Goal: Transaction & Acquisition: Purchase product/service

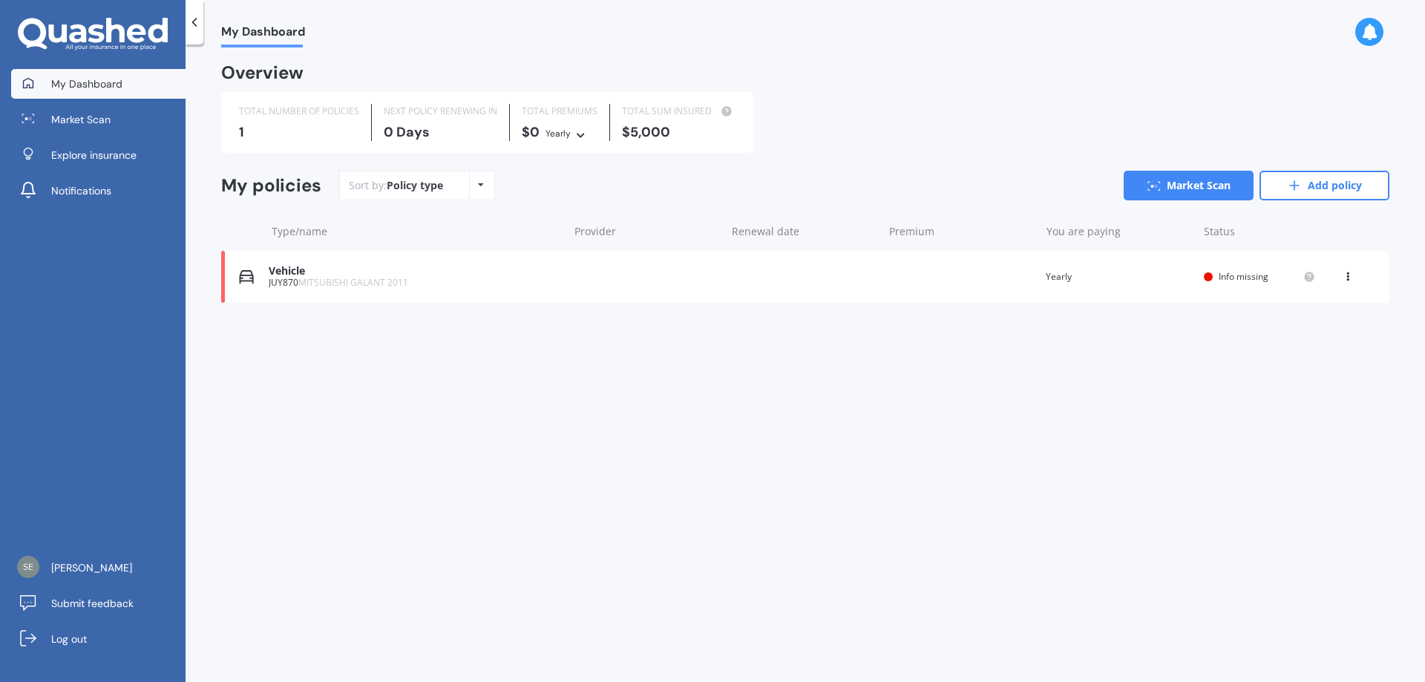
click at [292, 134] on div "1" at bounding box center [299, 132] width 120 height 15
click at [469, 191] on div "Policy type Alphabetical Date added Renewing next" at bounding box center [480, 185] width 23 height 27
click at [230, 125] on div "TOTAL NUMBER OF POLICIES 1" at bounding box center [299, 122] width 145 height 37
click at [1156, 183] on icon at bounding box center [1153, 186] width 13 height 10
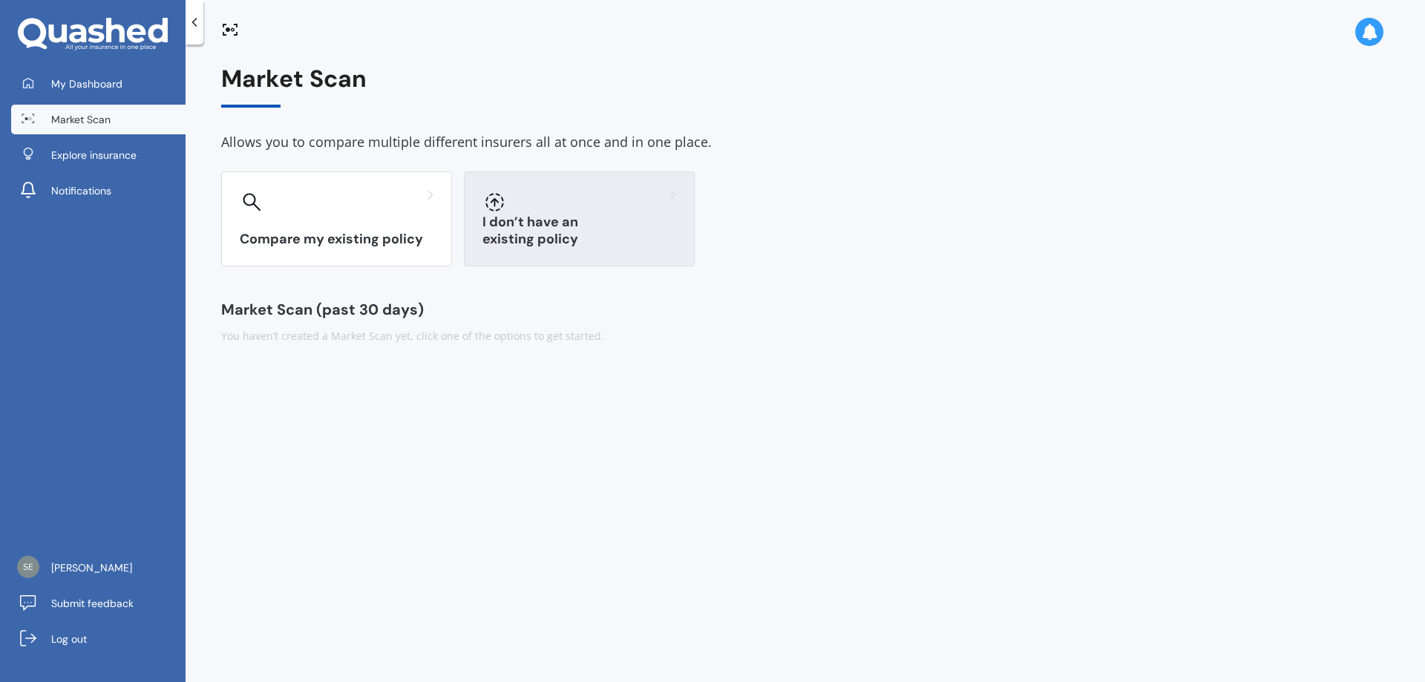
click at [606, 237] on h3 "I don’t have an existing policy" at bounding box center [579, 231] width 194 height 34
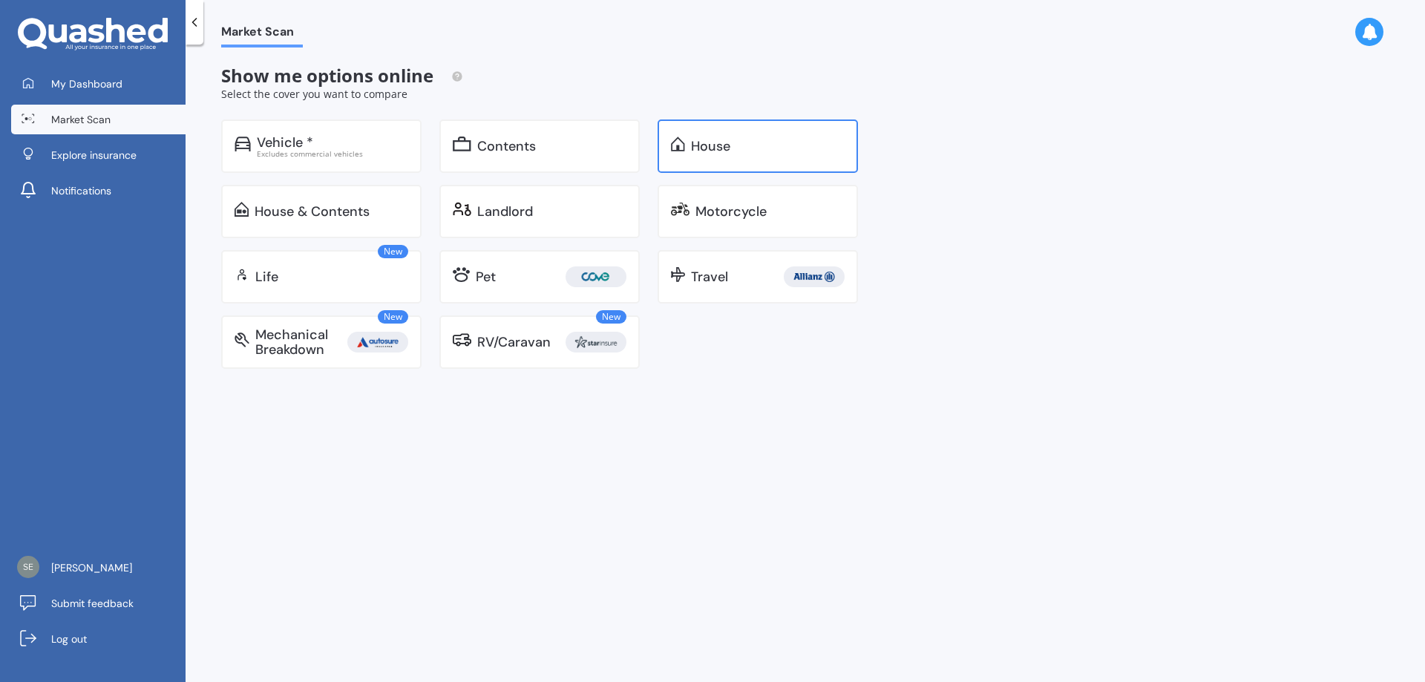
click at [720, 150] on div "House" at bounding box center [710, 146] width 39 height 15
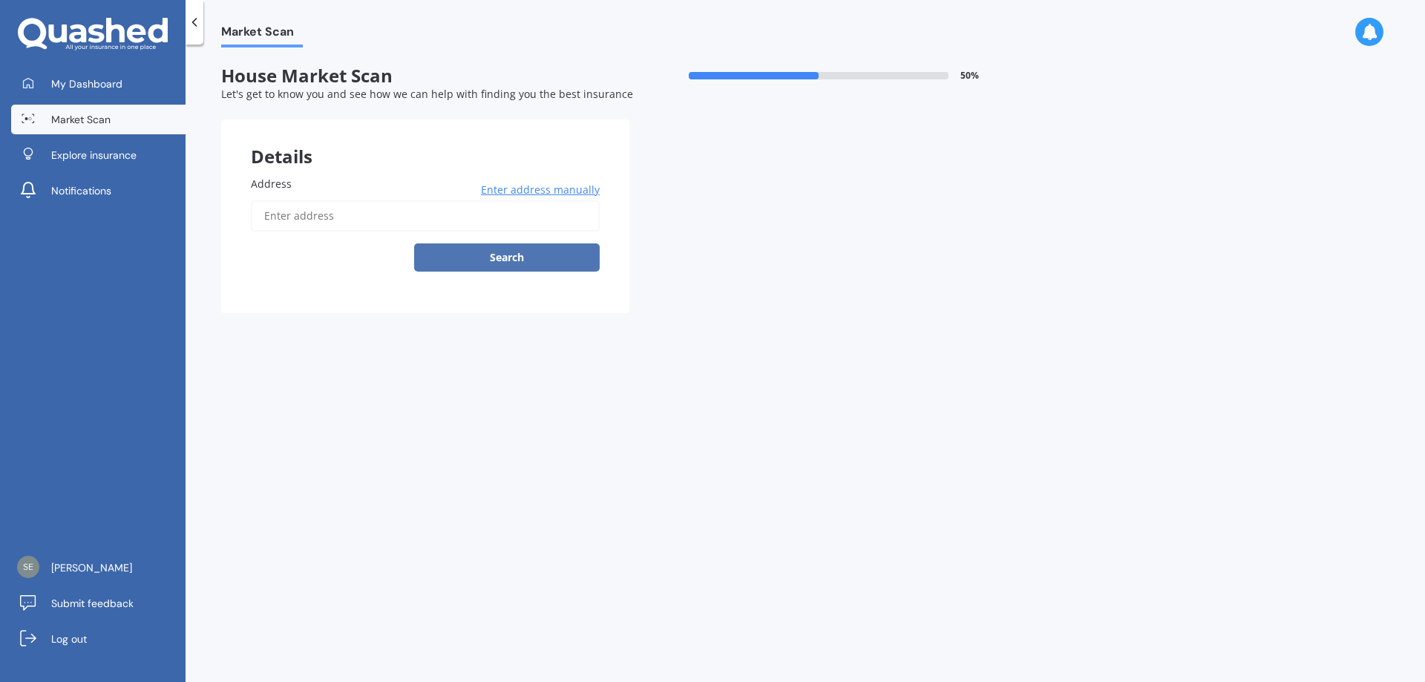
click at [503, 251] on button "Search" at bounding box center [507, 257] width 186 height 28
click at [430, 223] on input "Address" at bounding box center [425, 215] width 349 height 31
type input "[STREET_ADDRESS]"
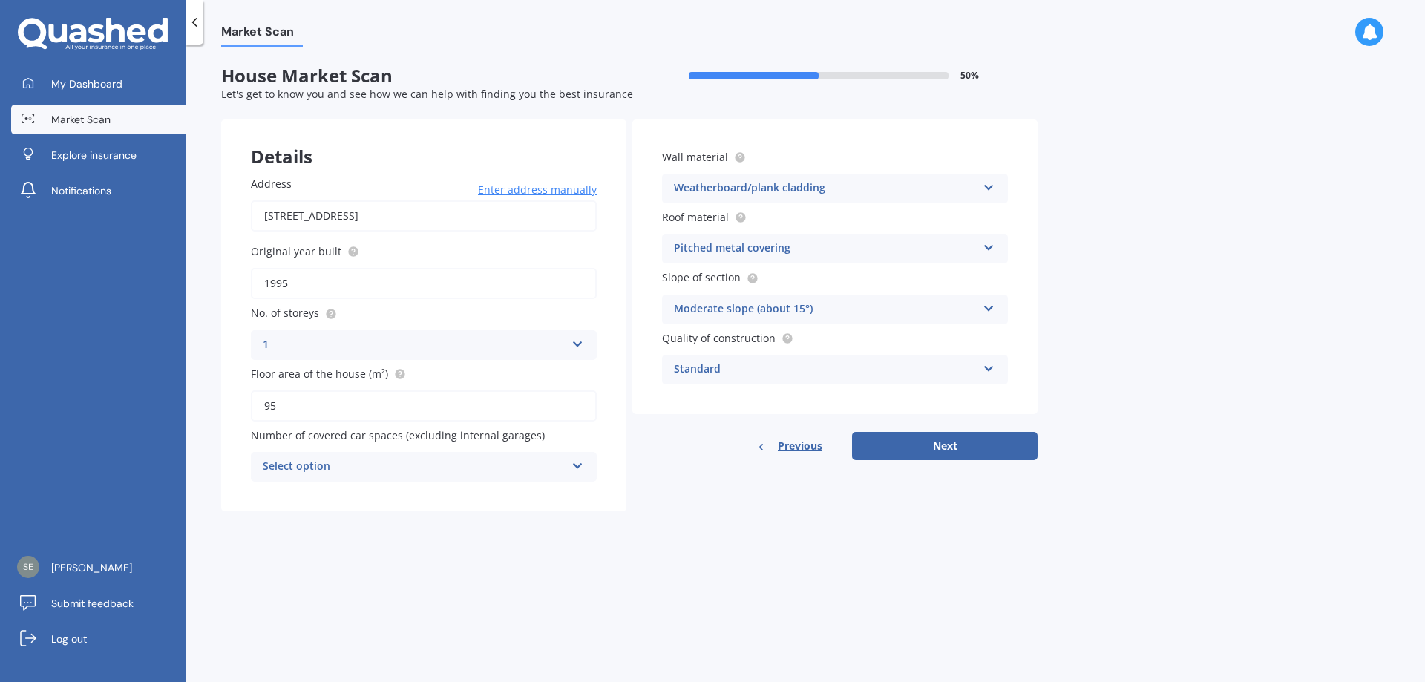
click at [327, 464] on div "Select option" at bounding box center [414, 467] width 303 height 18
click at [807, 593] on div "Market Scan House Market Scan 50 % Let's get to know you and see how we can hel…" at bounding box center [805, 366] width 1239 height 638
click at [946, 455] on button "Next" at bounding box center [945, 446] width 186 height 28
select select "25"
select select "05"
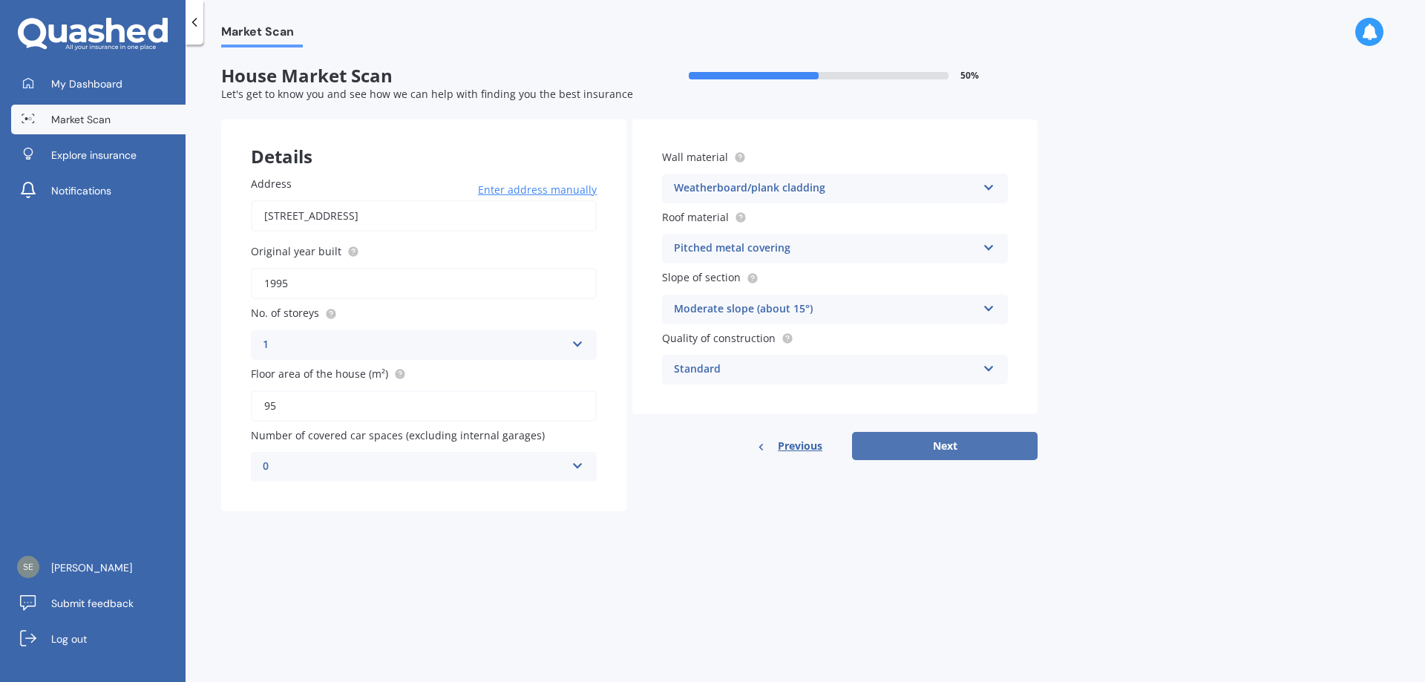
select select "1957"
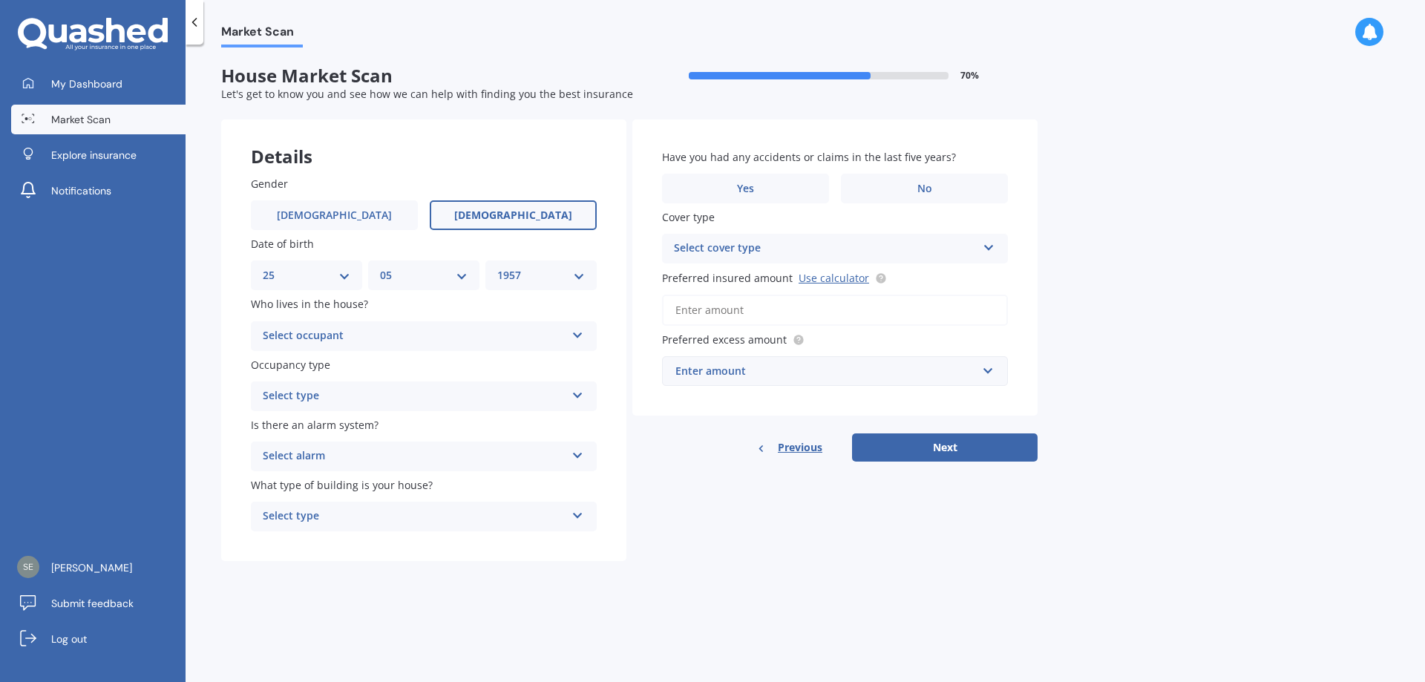
click at [386, 335] on div "Select occupant" at bounding box center [414, 336] width 303 height 18
click at [364, 363] on div "Owner" at bounding box center [424, 365] width 344 height 27
click at [353, 395] on div "Select type" at bounding box center [414, 396] width 303 height 18
click at [315, 425] on span "Permanent" at bounding box center [291, 425] width 56 height 14
click at [321, 455] on div "Select alarm" at bounding box center [414, 457] width 303 height 18
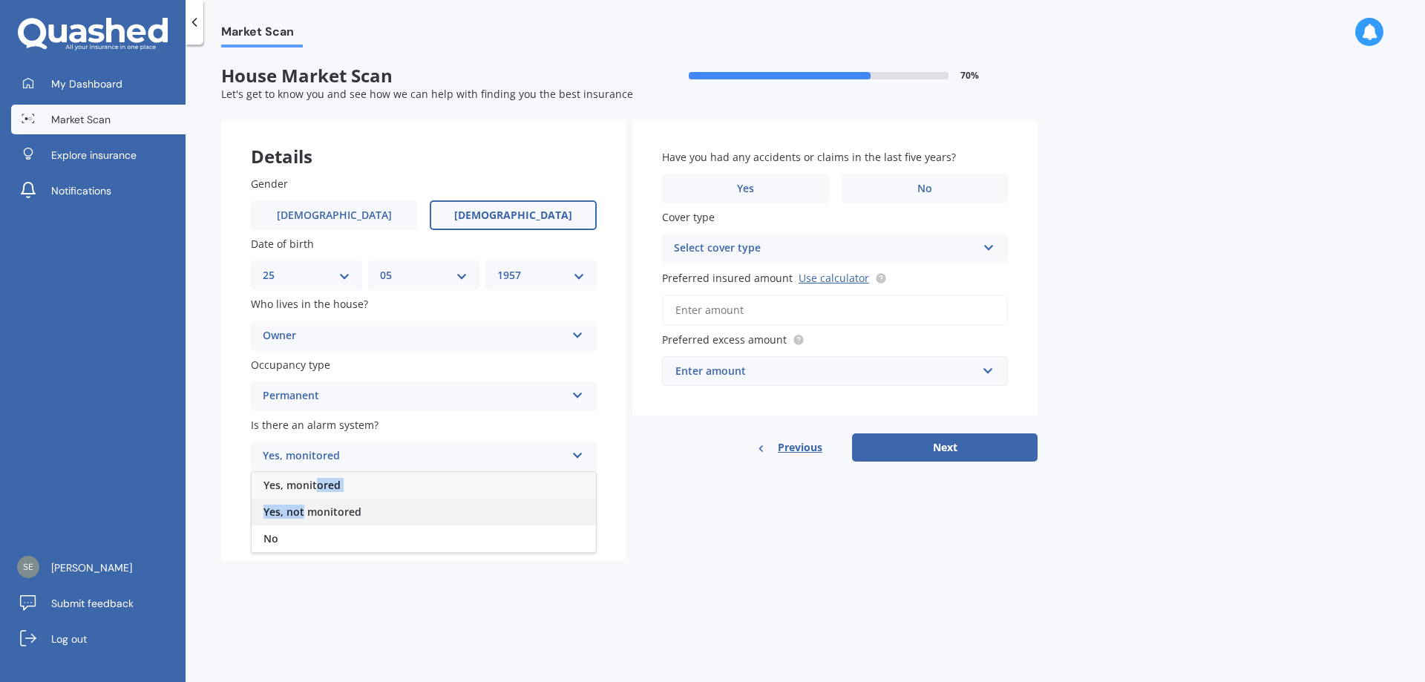
drag, startPoint x: 315, startPoint y: 482, endPoint x: 304, endPoint y: 509, distance: 28.7
click at [304, 509] on div "Yes, monitored Yes, not monitored No" at bounding box center [424, 512] width 346 height 82
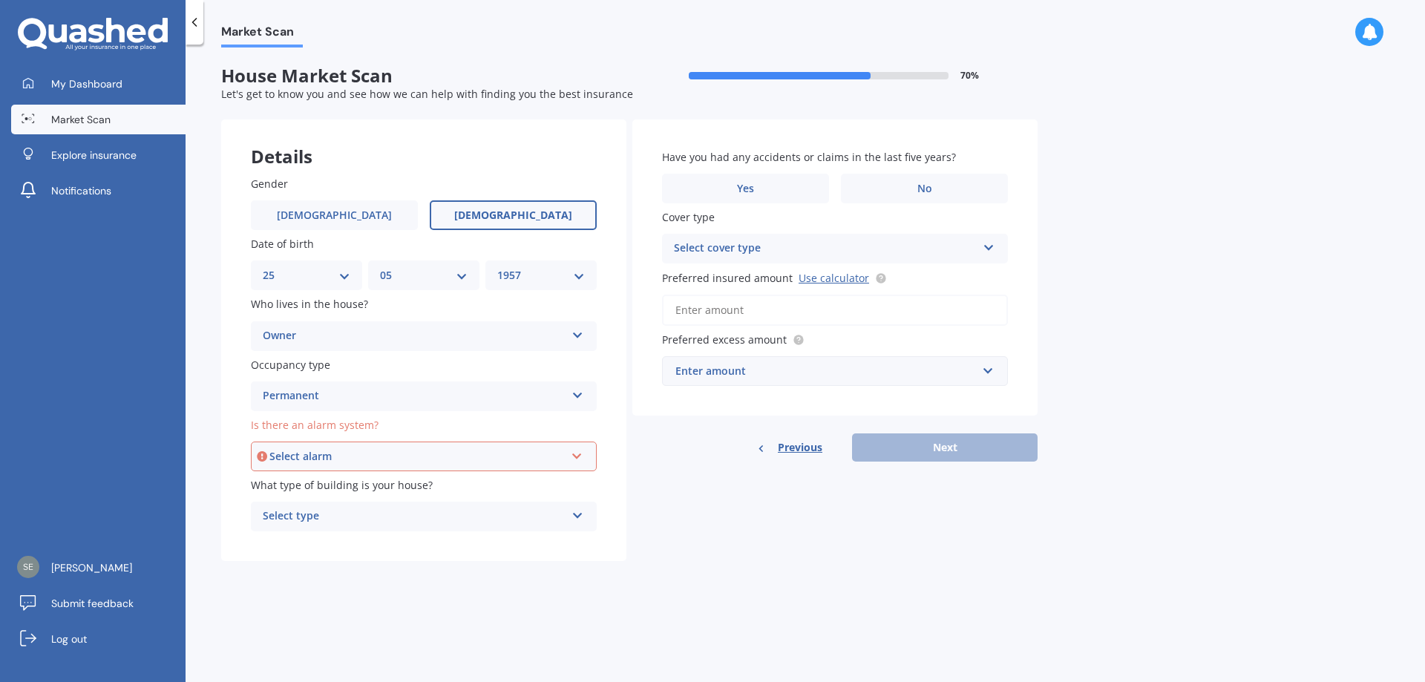
click at [304, 509] on div "Select type" at bounding box center [414, 517] width 303 height 18
click at [336, 456] on div "Select alarm" at bounding box center [416, 456] width 295 height 16
click at [276, 540] on span "No" at bounding box center [271, 538] width 15 height 14
click at [335, 495] on div "What type of building is your house? Freestanding Freestanding Multi-unit (in a…" at bounding box center [424, 504] width 346 height 54
click at [315, 525] on div "Freestanding" at bounding box center [414, 517] width 303 height 18
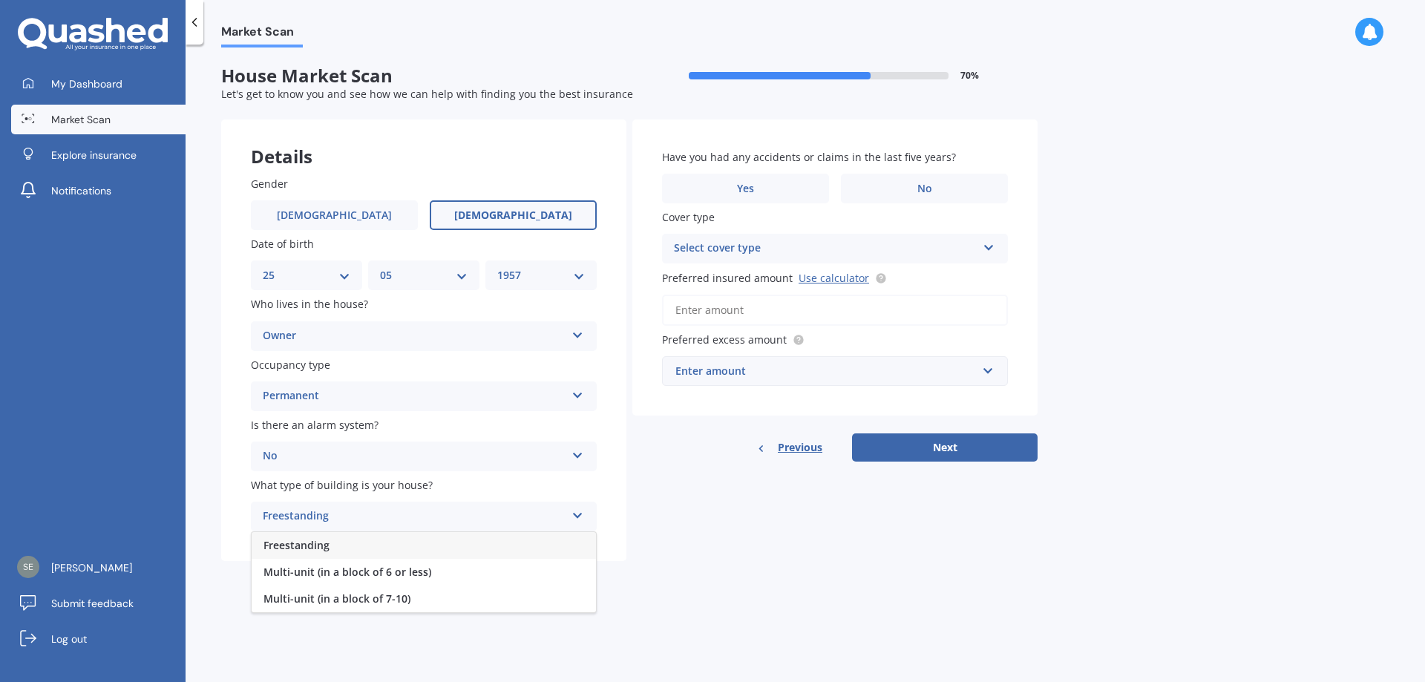
click at [311, 546] on span "Freestanding" at bounding box center [296, 545] width 66 height 14
click at [877, 191] on label "No" at bounding box center [924, 189] width 167 height 30
click at [0, 0] on input "No" at bounding box center [0, 0] width 0 height 0
click at [765, 249] on div "Select cover type" at bounding box center [825, 249] width 303 height 18
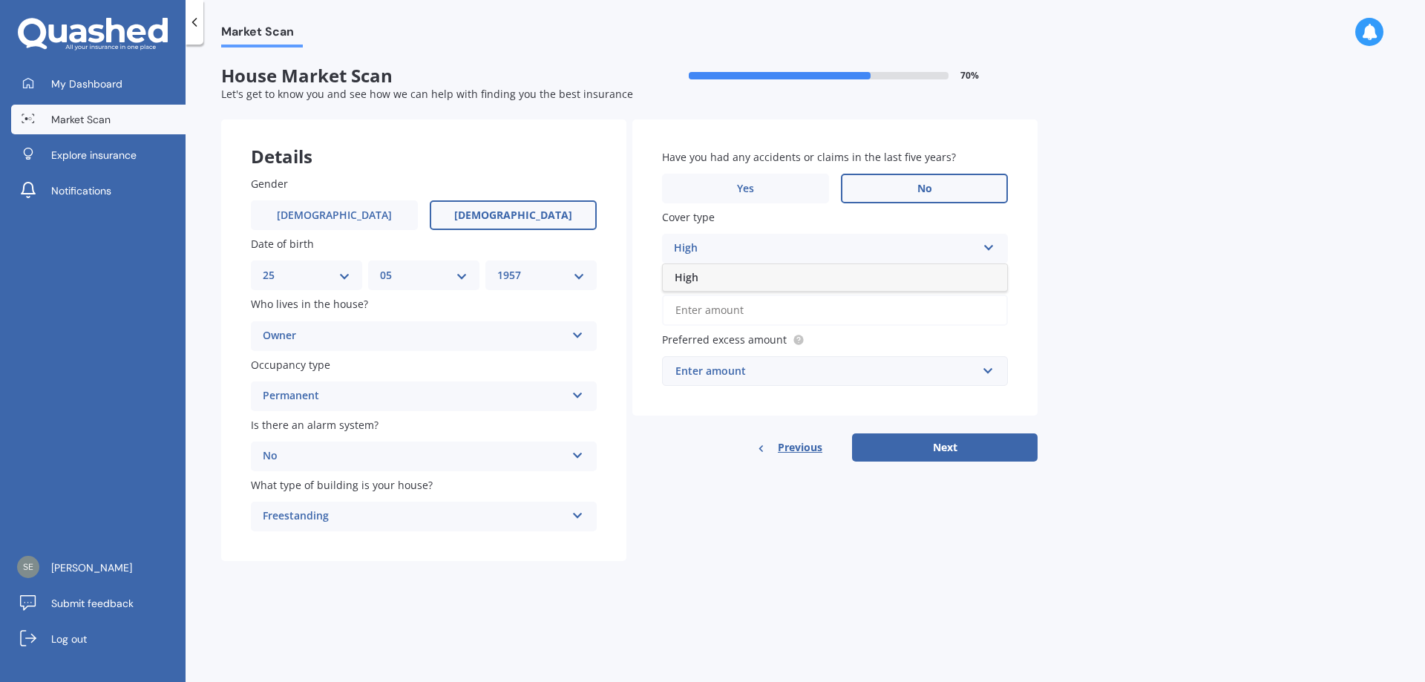
click at [747, 249] on div "High" at bounding box center [825, 249] width 303 height 18
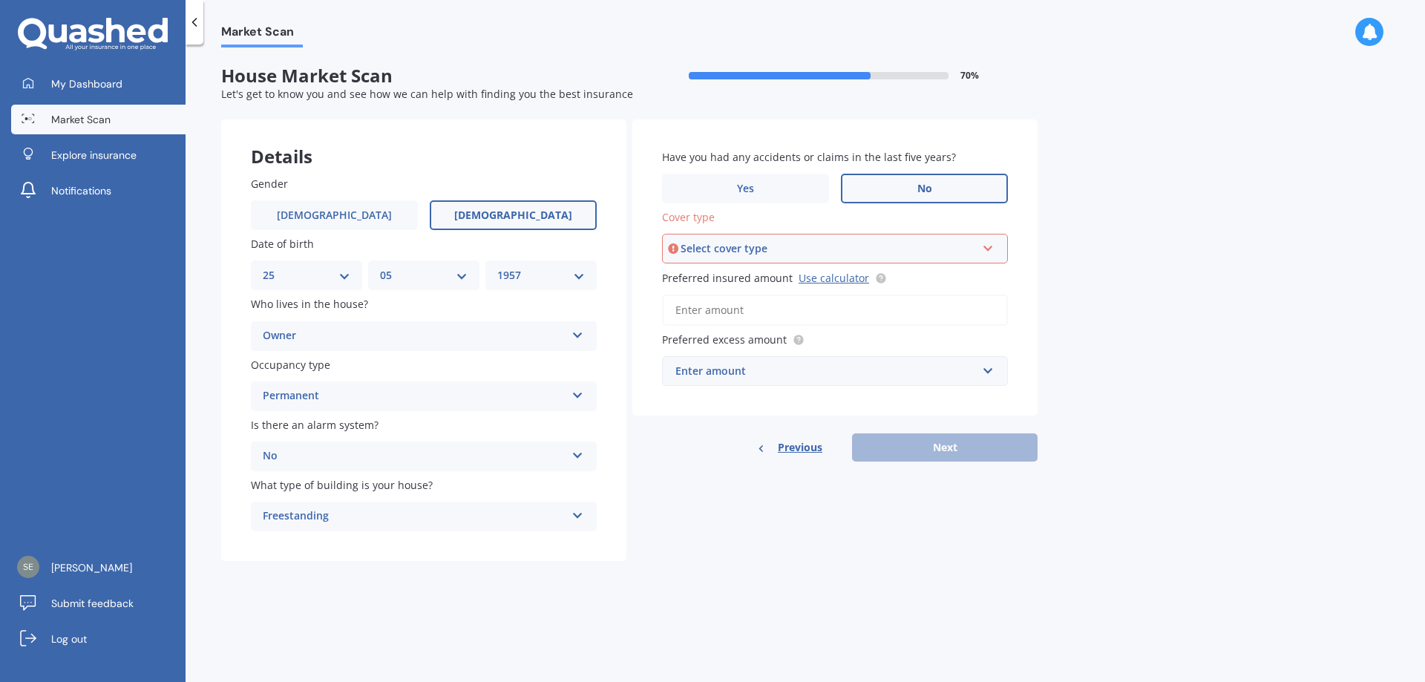
click at [774, 254] on div "Select cover type" at bounding box center [828, 248] width 295 height 16
click at [752, 281] on div "High" at bounding box center [835, 276] width 343 height 27
click at [767, 306] on input "Preferred insured amount Use calculator" at bounding box center [835, 310] width 346 height 31
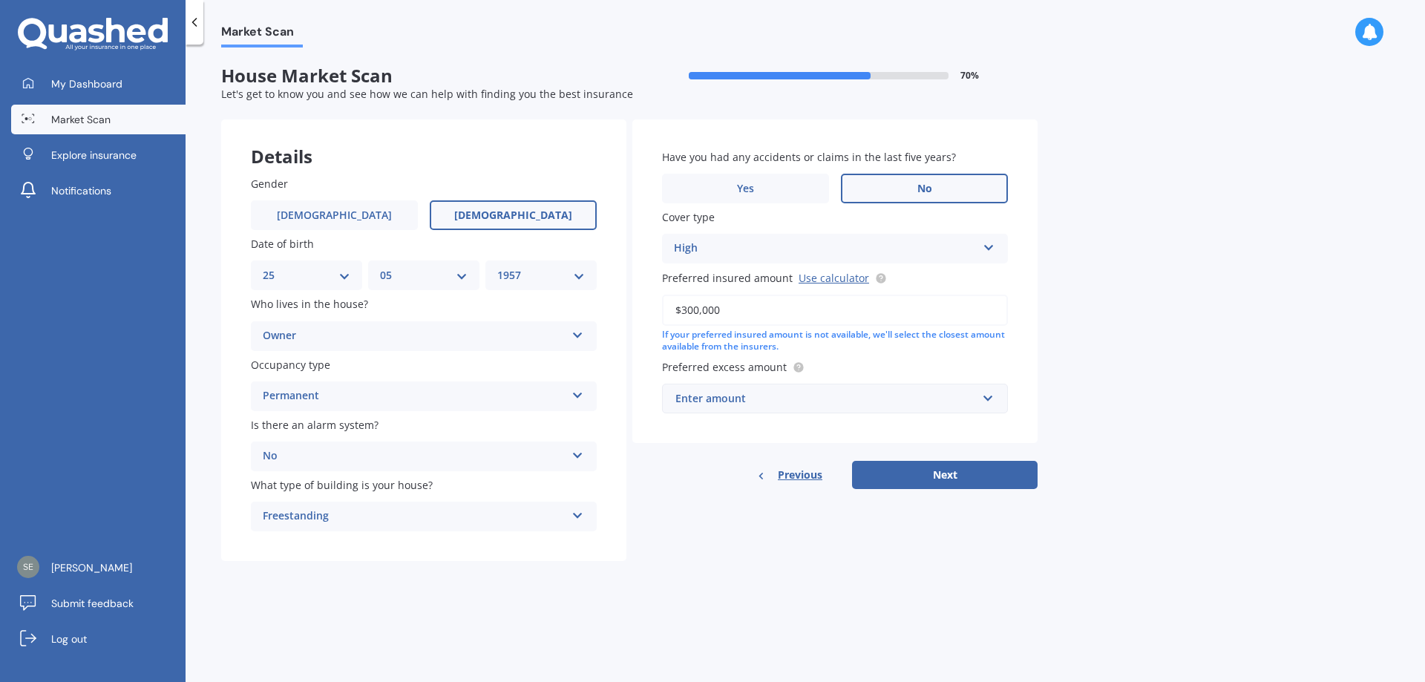
type input "$300,000"
click at [799, 390] on input "text" at bounding box center [830, 398] width 332 height 28
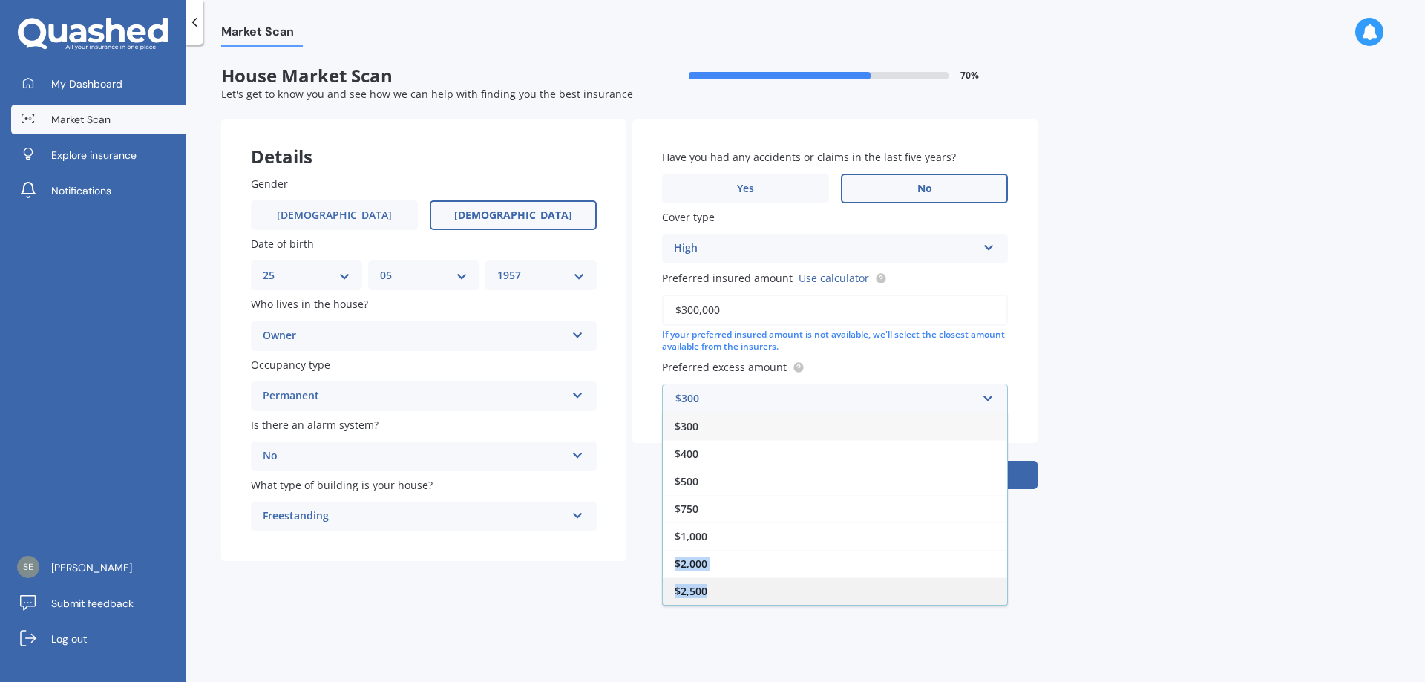
drag, startPoint x: 794, startPoint y: 543, endPoint x: 773, endPoint y: 585, distance: 46.5
click at [773, 585] on div "$300 $400 $500 $750 $1,000 $2,000 $2,500" at bounding box center [835, 509] width 346 height 193
click at [774, 584] on div "$2,500" at bounding box center [835, 590] width 344 height 27
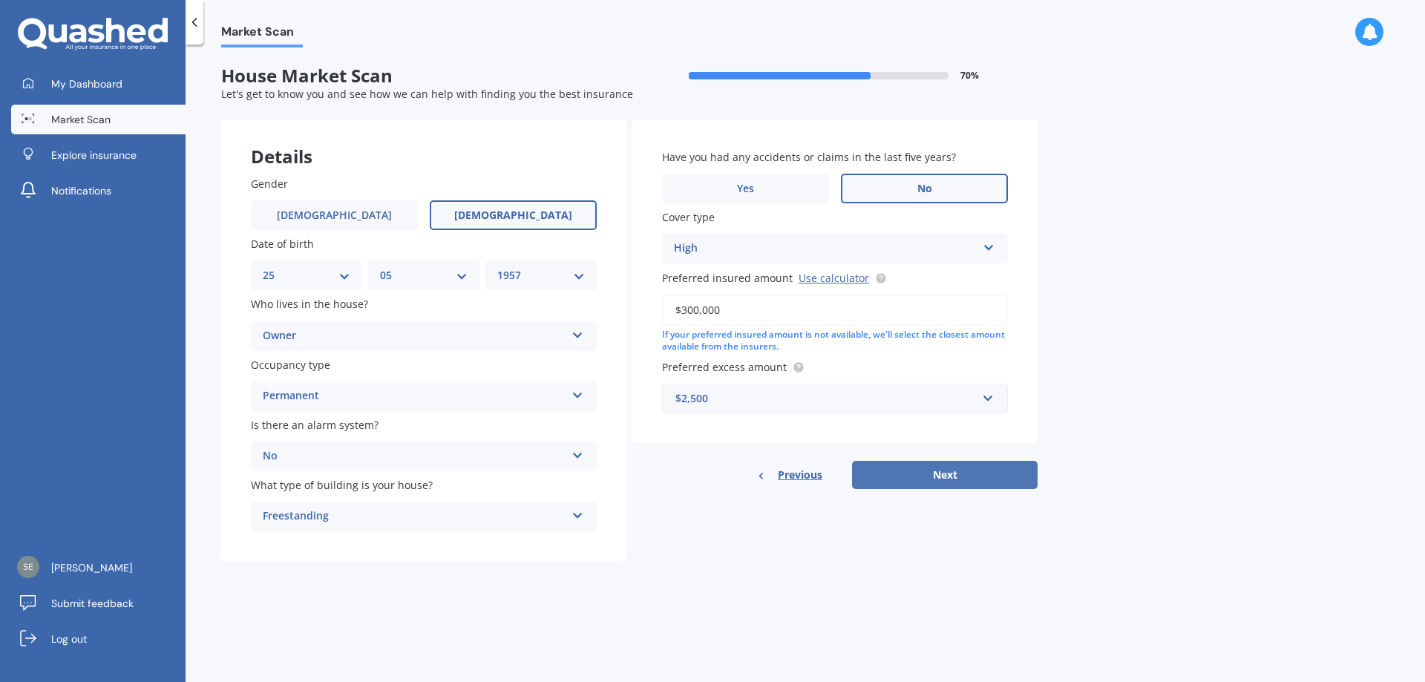
click at [953, 485] on button "Next" at bounding box center [945, 475] width 186 height 28
select select "25"
select select "05"
select select "1957"
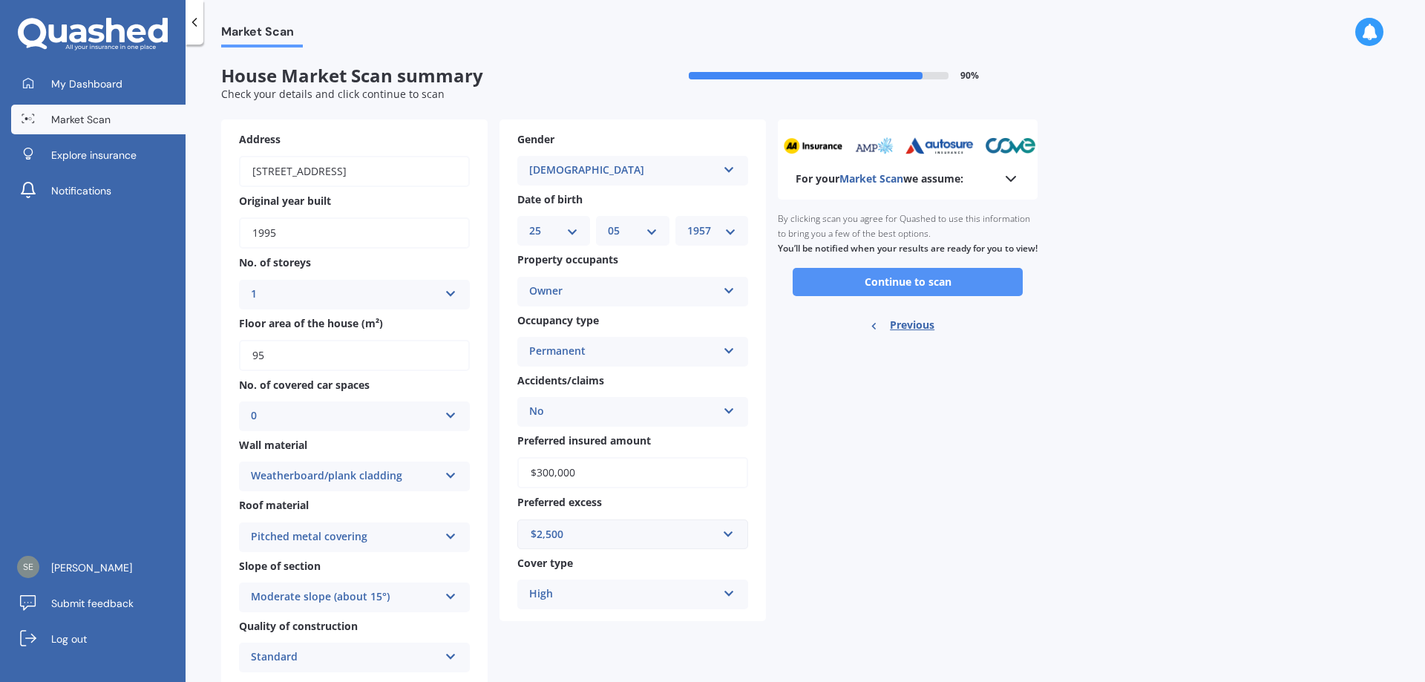
click at [951, 296] on button "Continue to scan" at bounding box center [908, 282] width 230 height 28
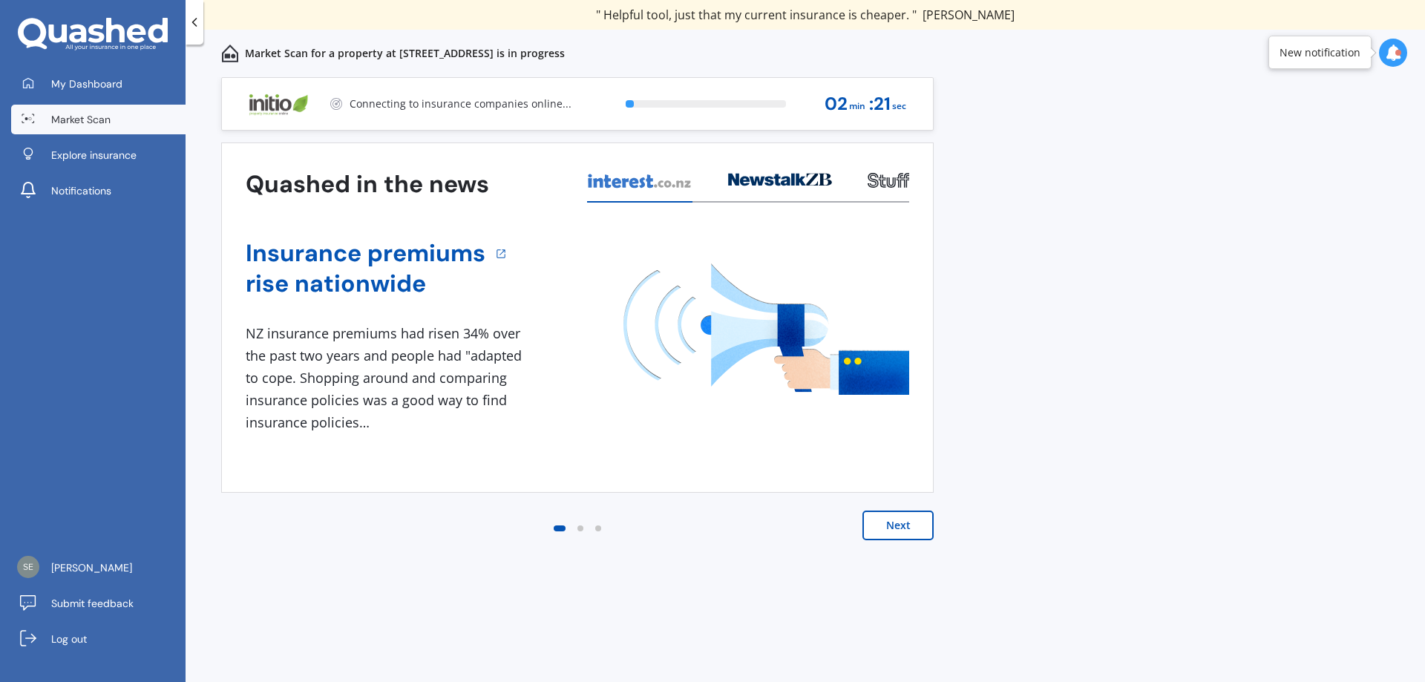
click at [924, 525] on button "Next" at bounding box center [897, 526] width 71 height 30
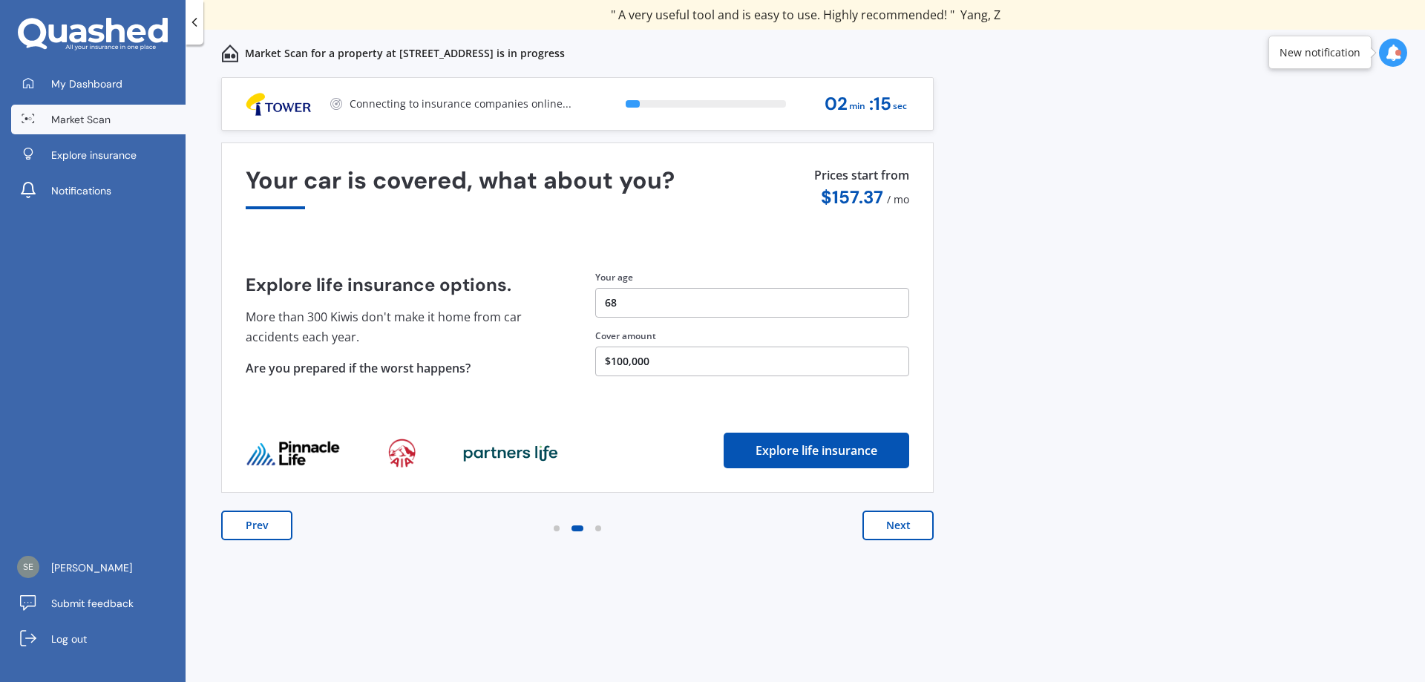
click at [911, 533] on button "Next" at bounding box center [897, 526] width 71 height 30
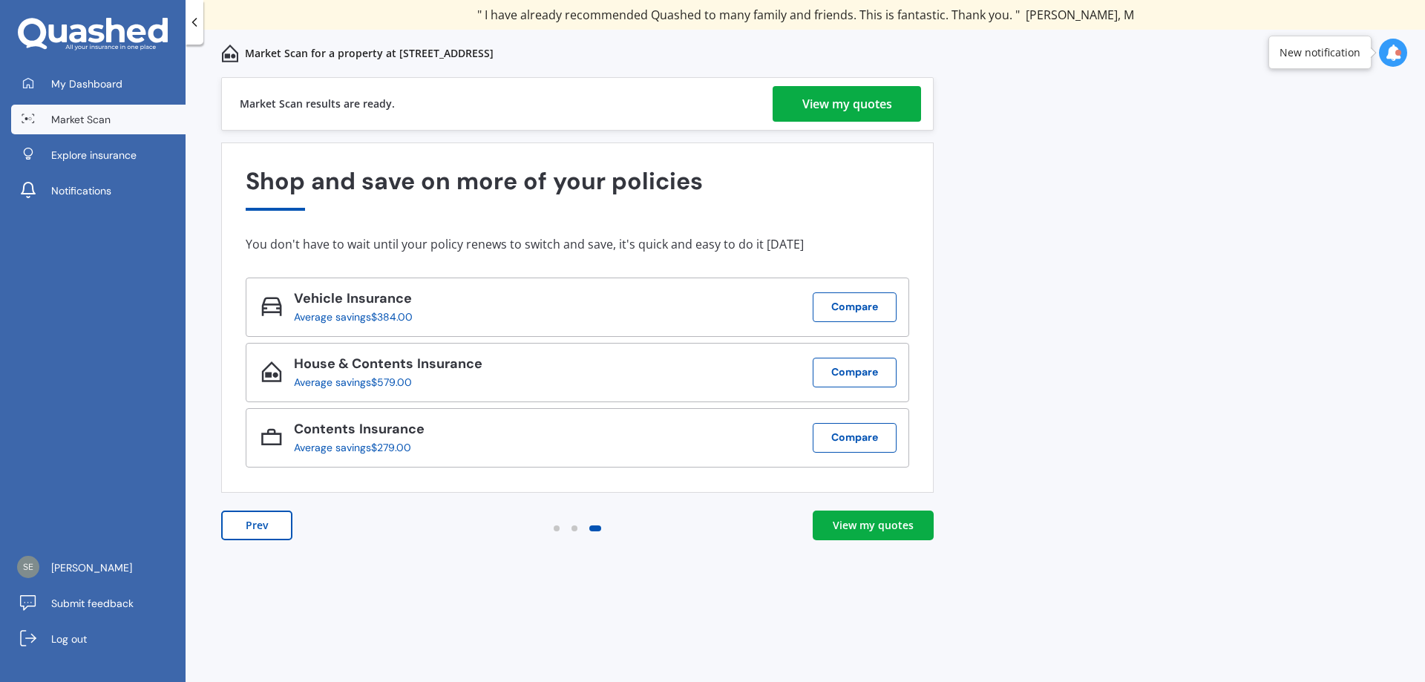
click at [853, 85] on div "Market Scan results are ready. View my quotes" at bounding box center [577, 103] width 712 height 53
click at [853, 102] on div "View my quotes" at bounding box center [847, 104] width 90 height 36
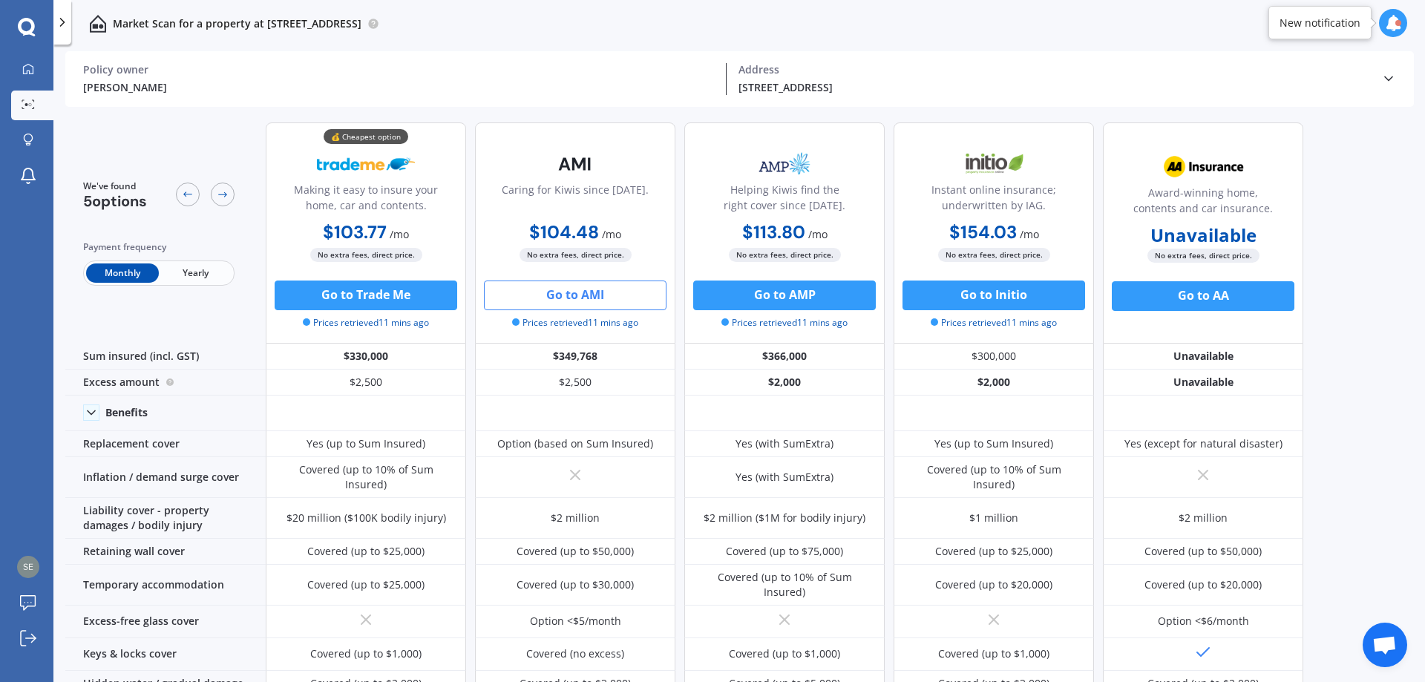
click at [570, 293] on button "Go to AMI" at bounding box center [575, 296] width 183 height 30
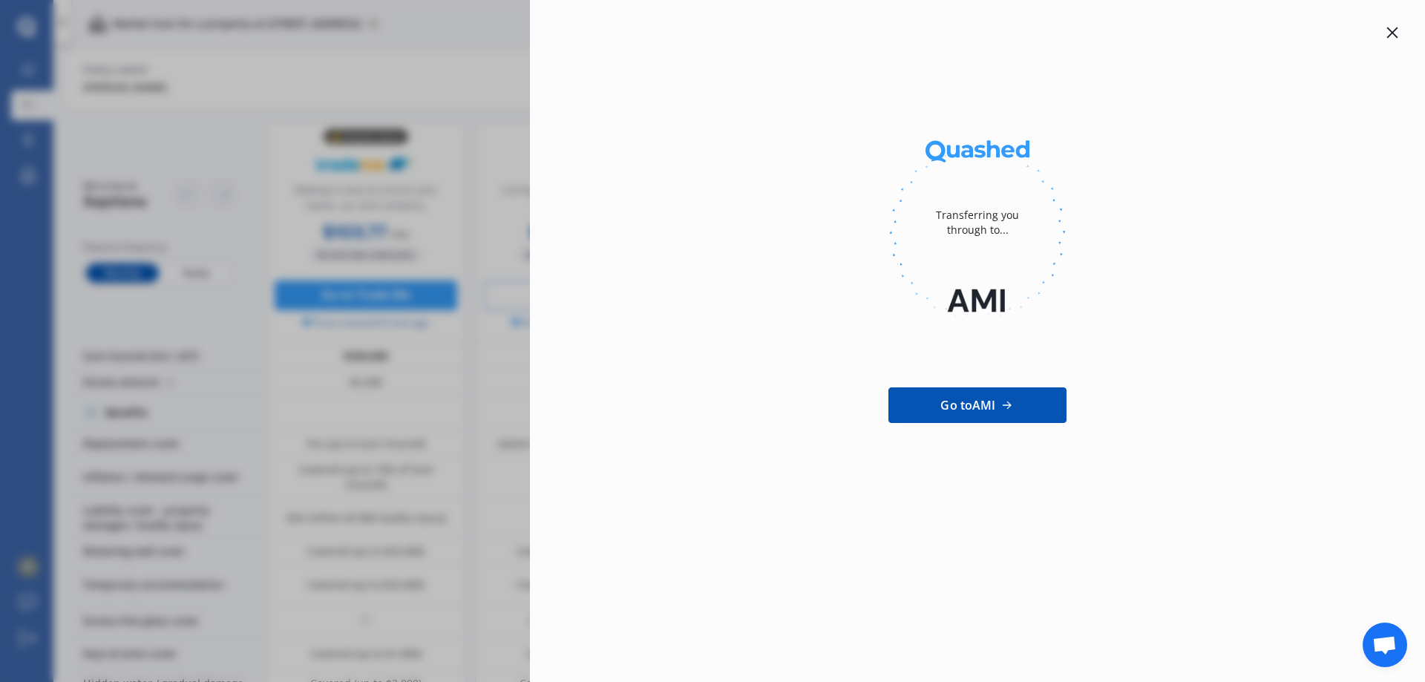
click at [1390, 41] on div at bounding box center [1392, 33] width 18 height 18
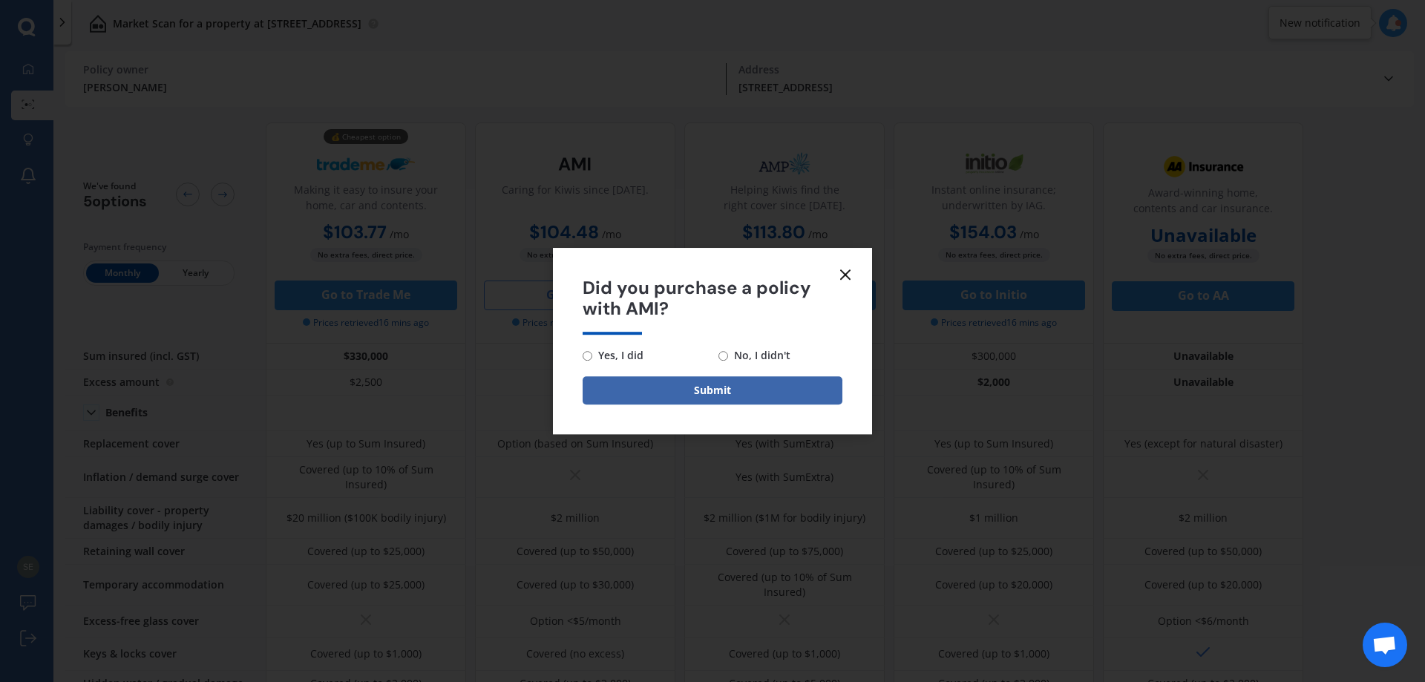
click at [755, 351] on span "No, I didn't" at bounding box center [759, 356] width 62 height 18
click at [728, 351] on input "No, I didn't" at bounding box center [723, 356] width 10 height 10
radio input "true"
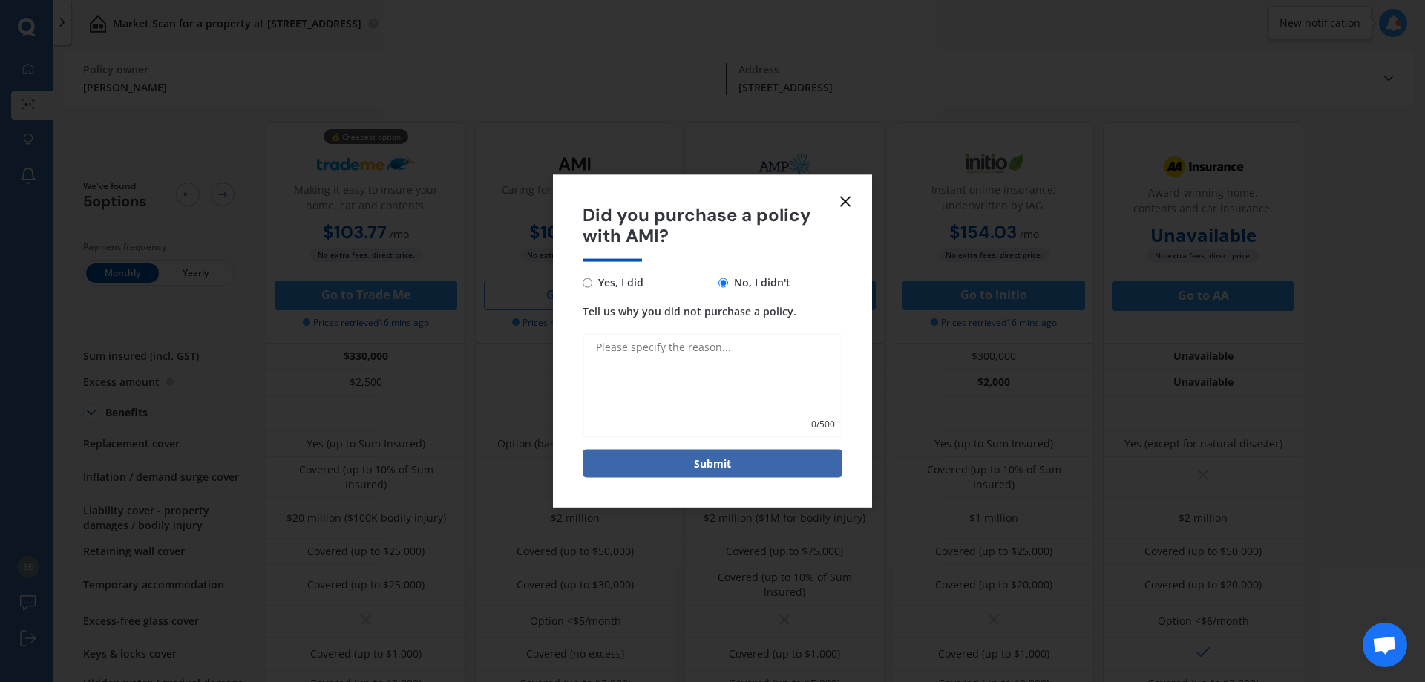
click at [846, 208] on icon at bounding box center [845, 201] width 18 height 18
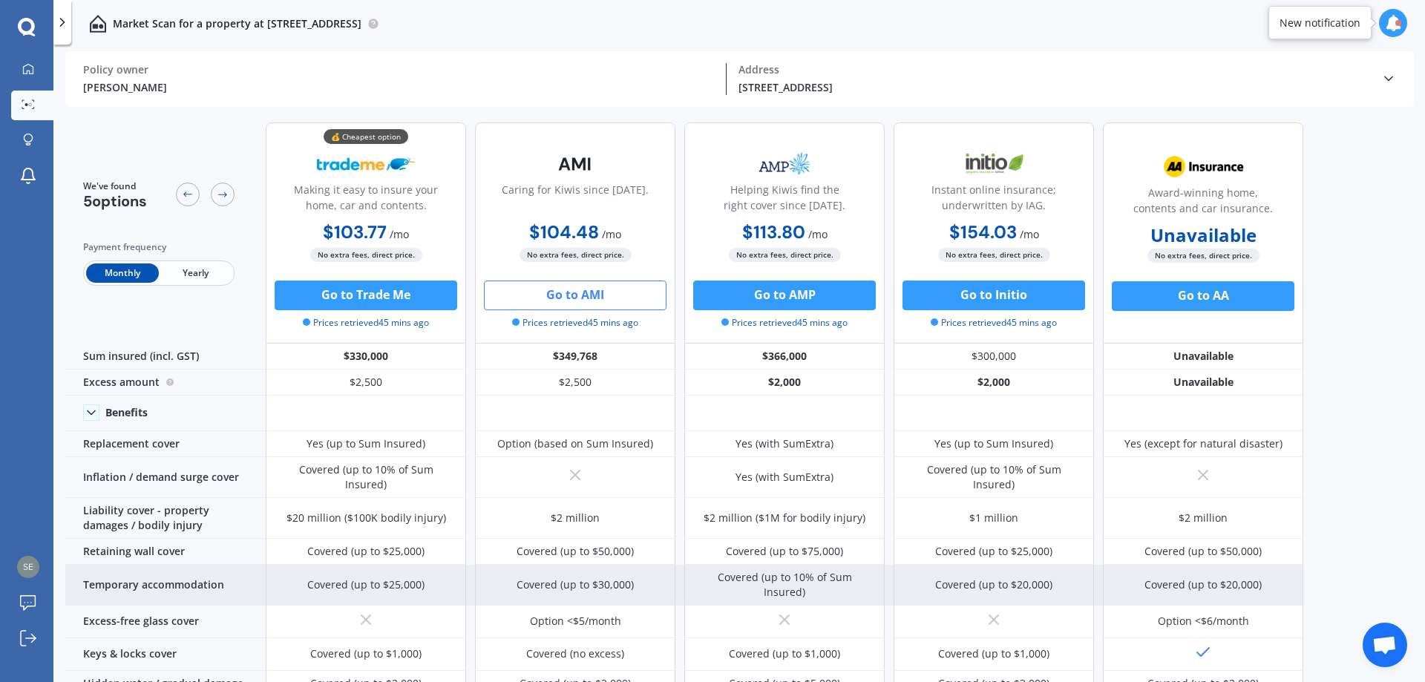
drag, startPoint x: 559, startPoint y: 294, endPoint x: 548, endPoint y: 560, distance: 266.6
click at [543, 565] on div "We've found 5 options Payment frequency Monthly Yearly 💰 Cheapest option Making…" at bounding box center [684, 657] width 1238 height 1093
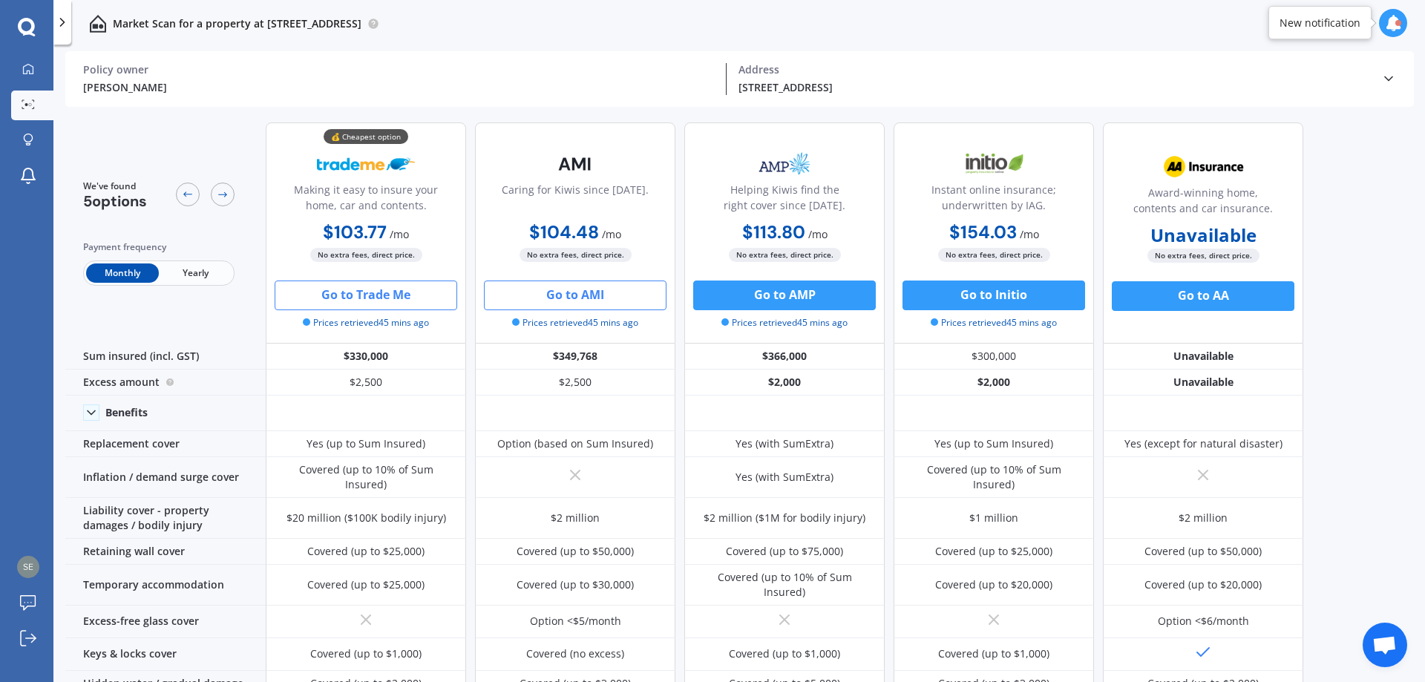
click at [337, 291] on button "Go to Trade Me" at bounding box center [366, 296] width 183 height 30
